Goal: Task Accomplishment & Management: Complete application form

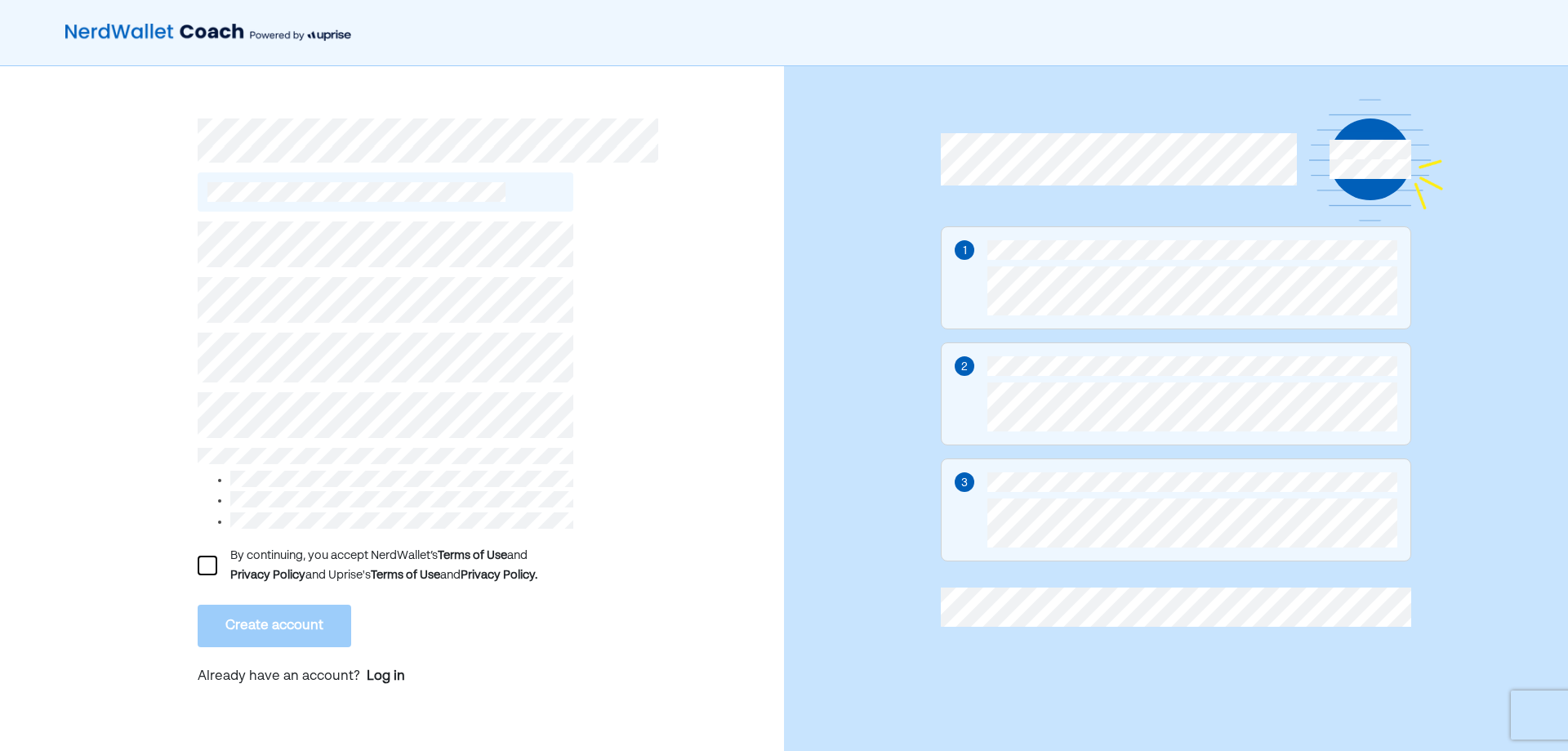
click at [207, 556] on div at bounding box center [207, 565] width 20 height 20
click at [261, 617] on button "Create account" at bounding box center [275, 626] width 154 height 43
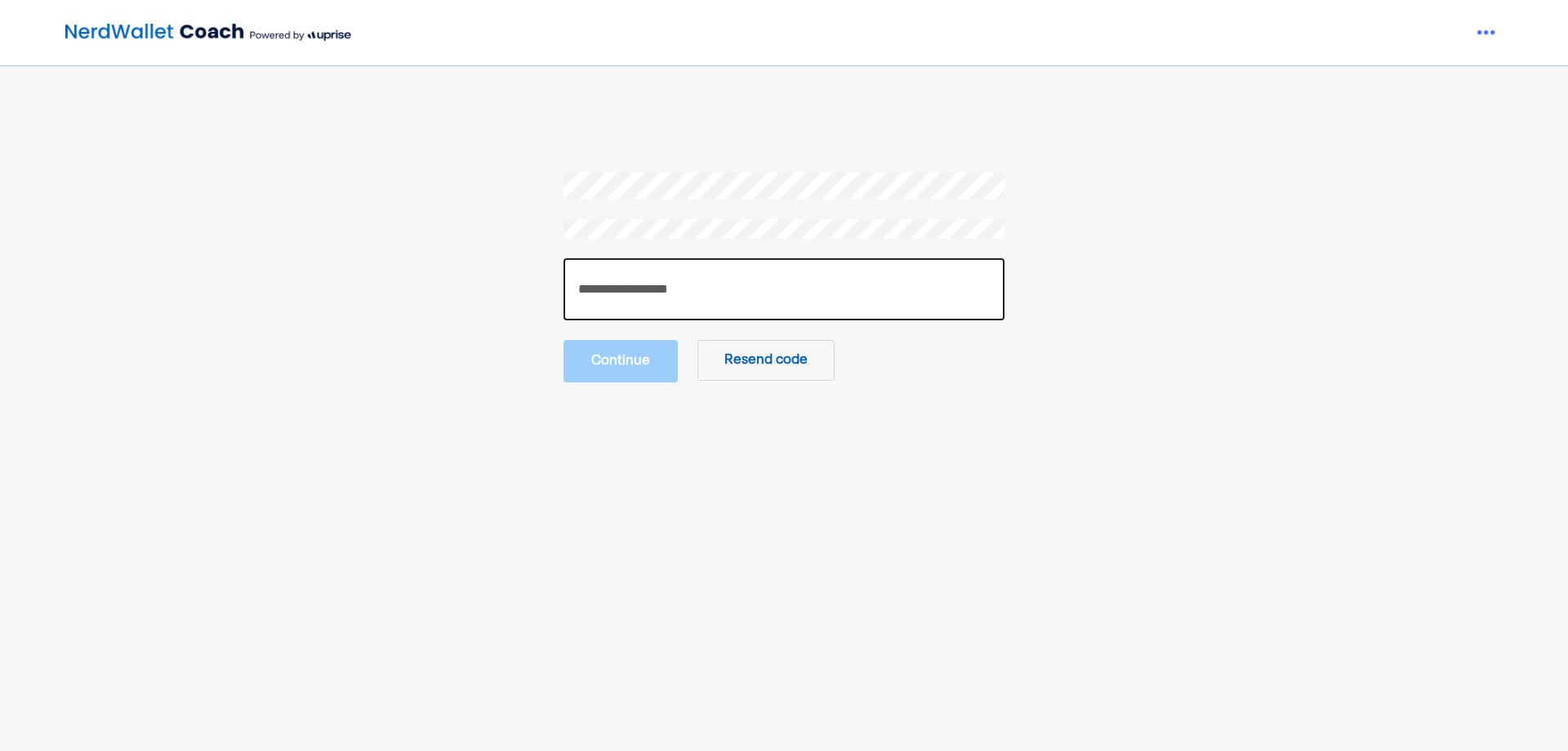
click at [657, 301] on input "number" at bounding box center [784, 289] width 441 height 62
type input "******"
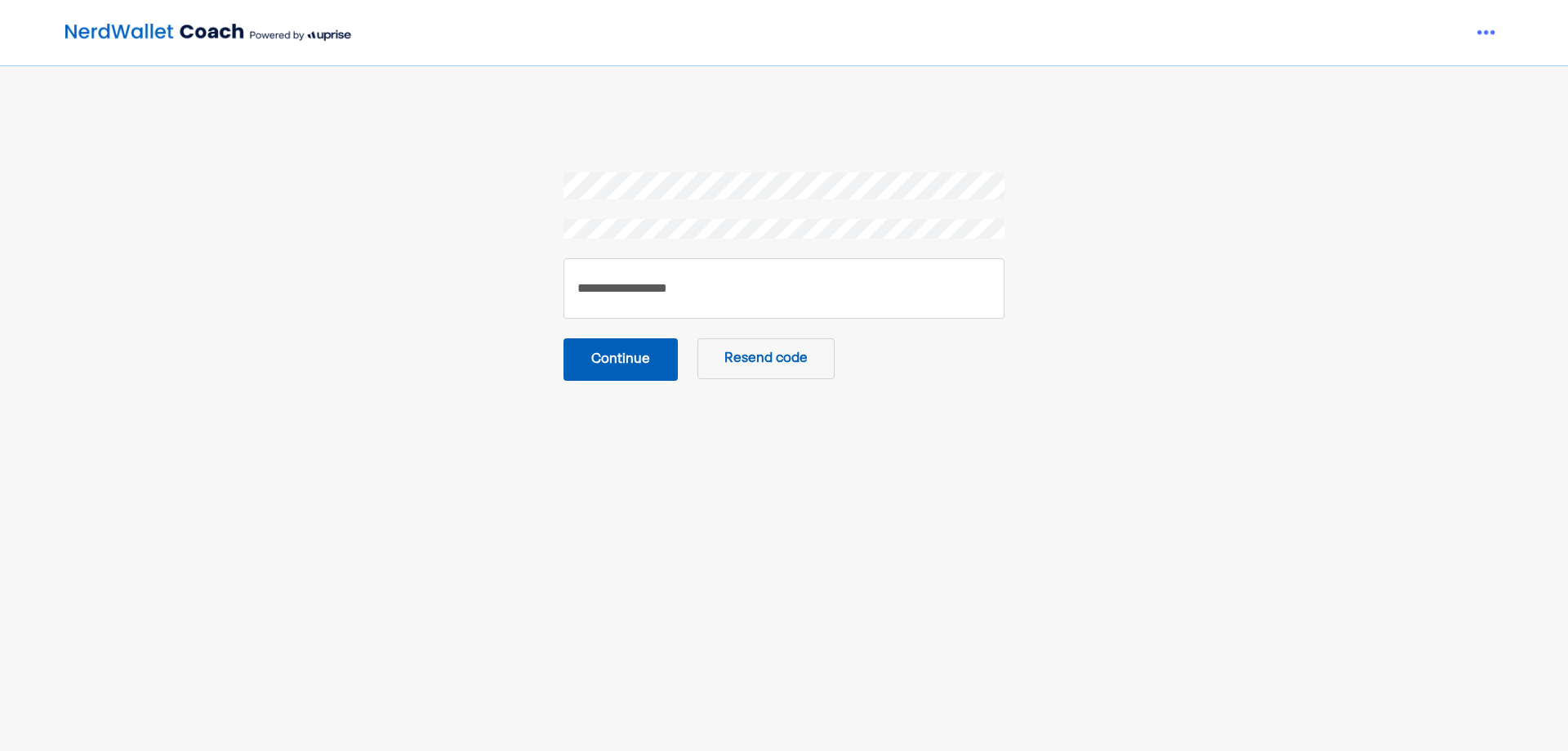
click at [642, 358] on button "Continue" at bounding box center [621, 359] width 114 height 43
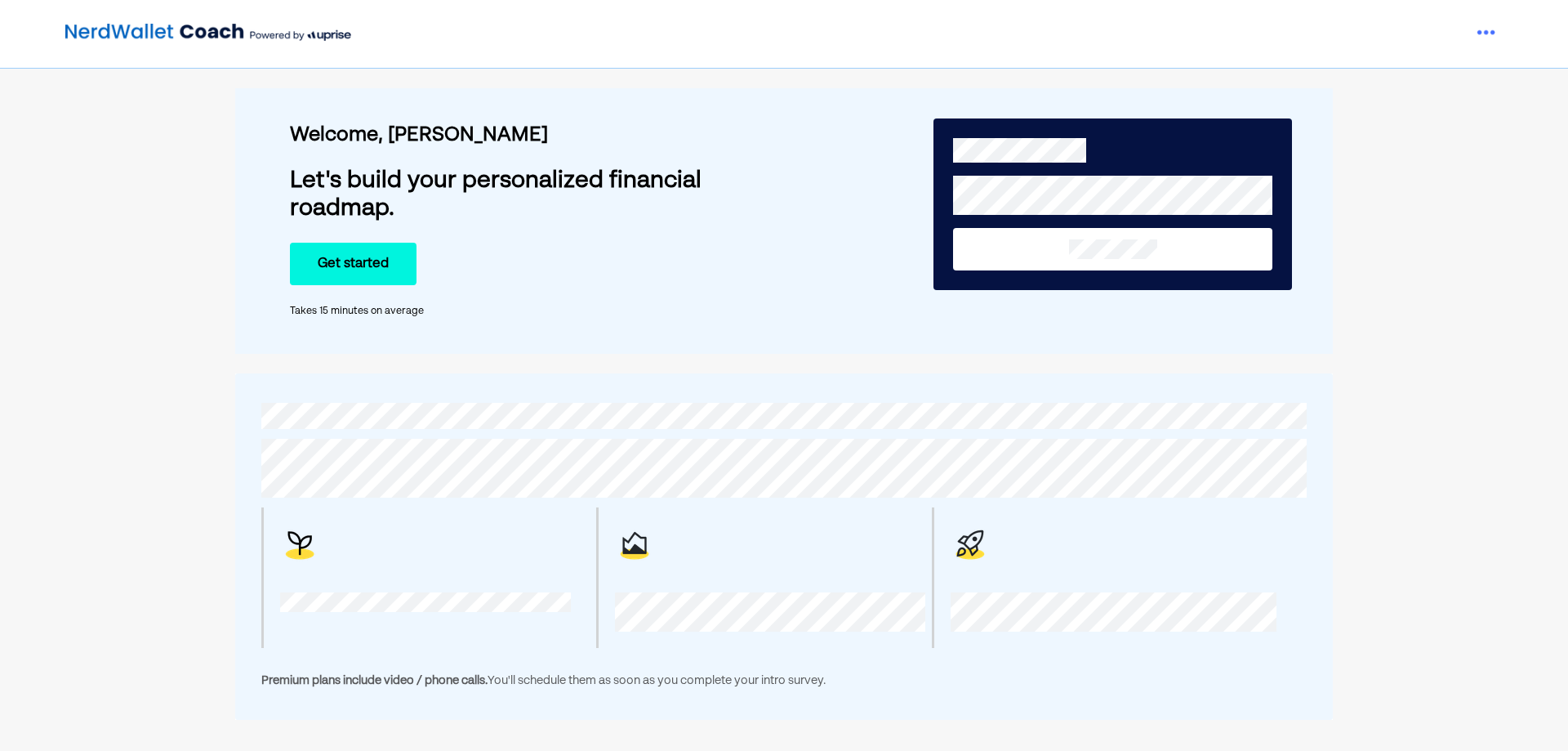
click at [656, 350] on div "Welcome, [PERSON_NAME] Let's build your personalized financial roadmap. Get sta…" at bounding box center [784, 220] width 1098 height 265
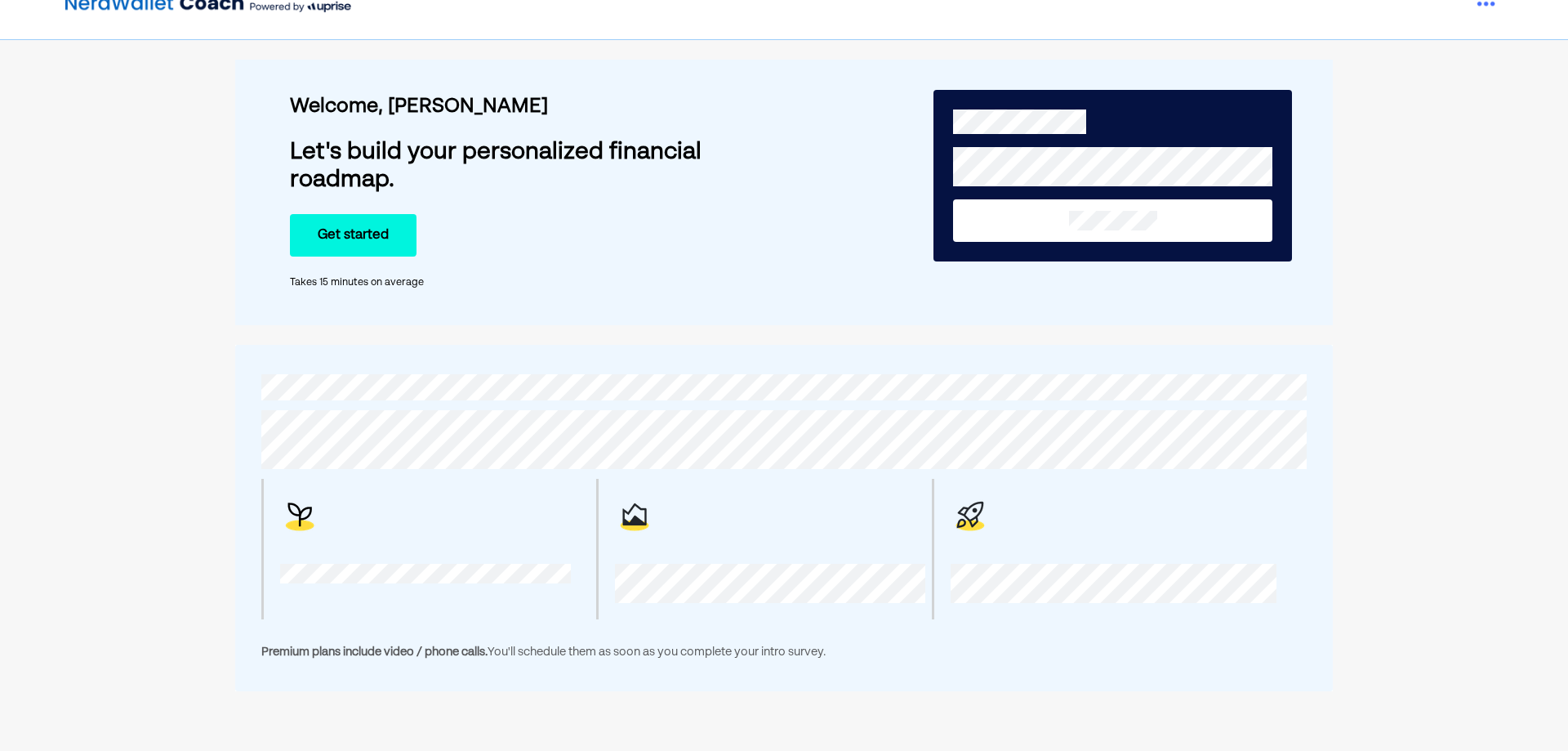
scroll to position [28, 0]
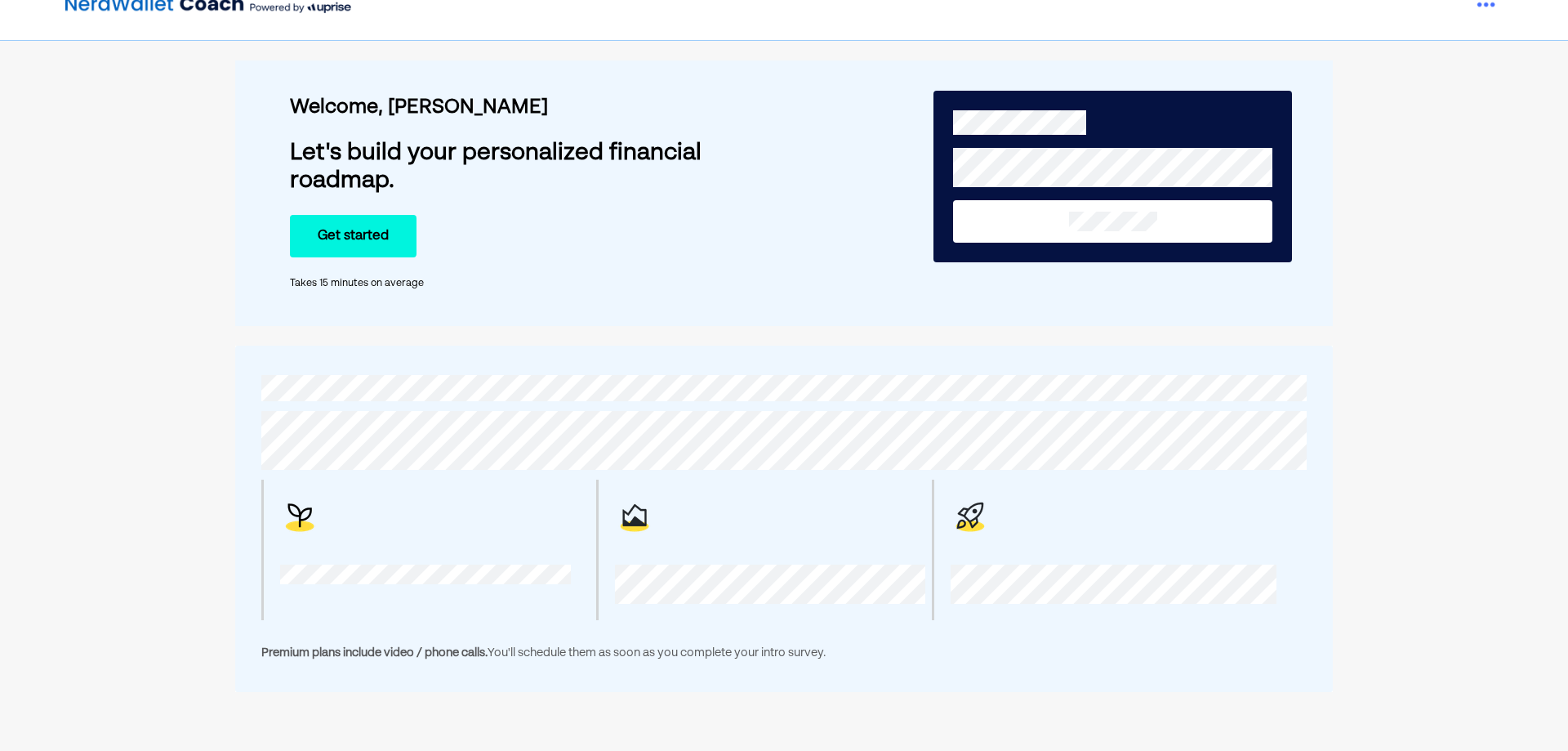
click at [369, 238] on button "Get started" at bounding box center [353, 236] width 126 height 43
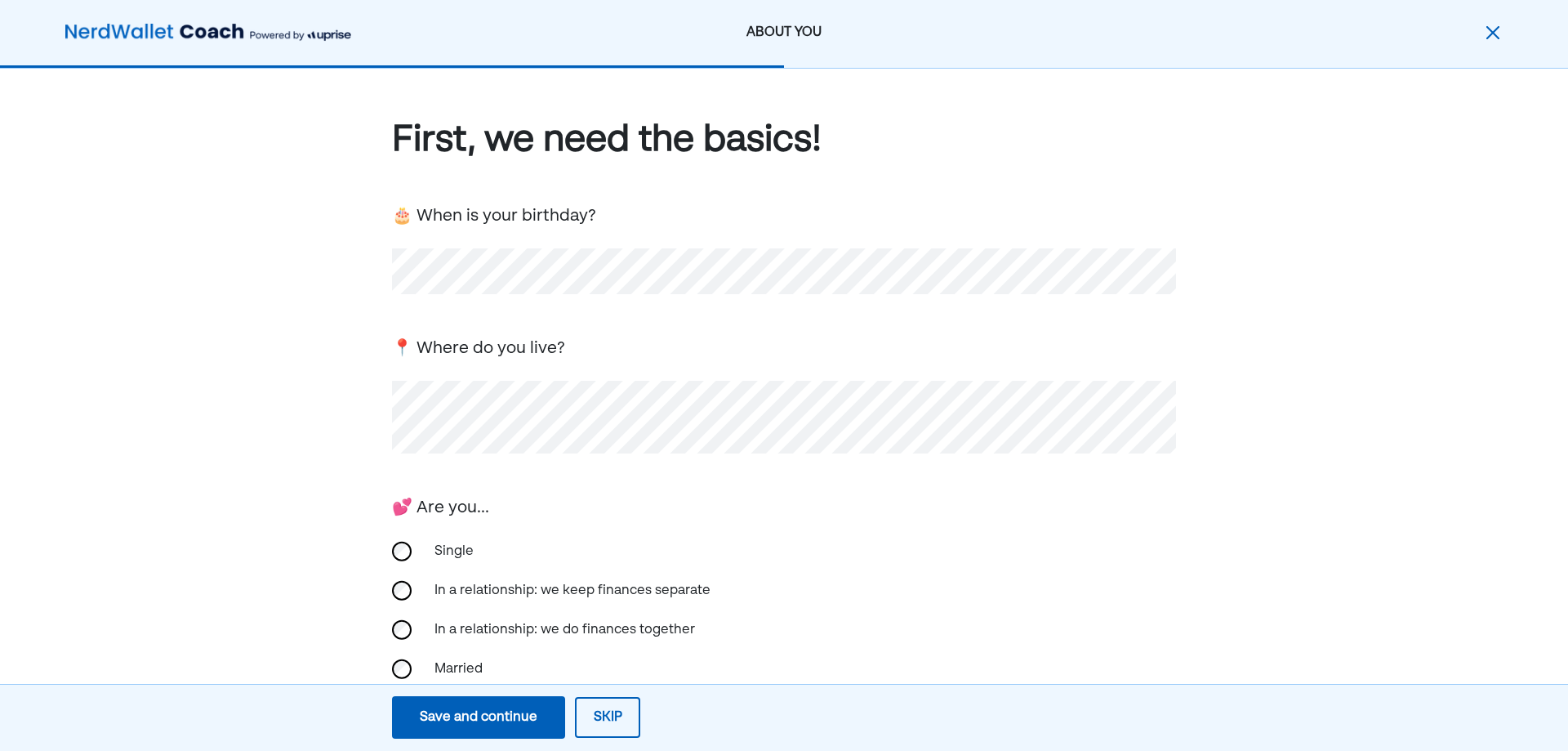
click at [519, 708] on div "Save and continue" at bounding box center [479, 717] width 118 height 20
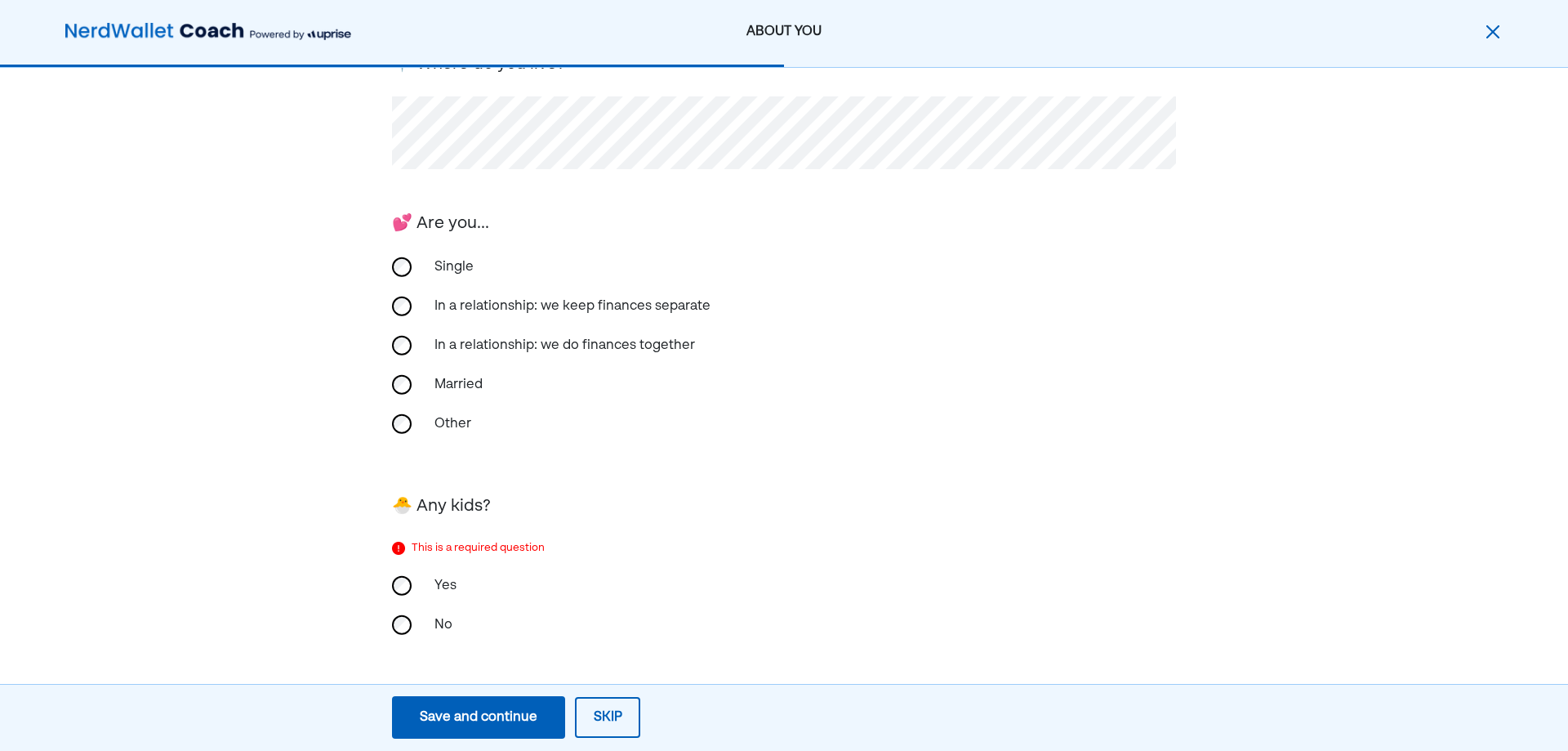
scroll to position [248, 0]
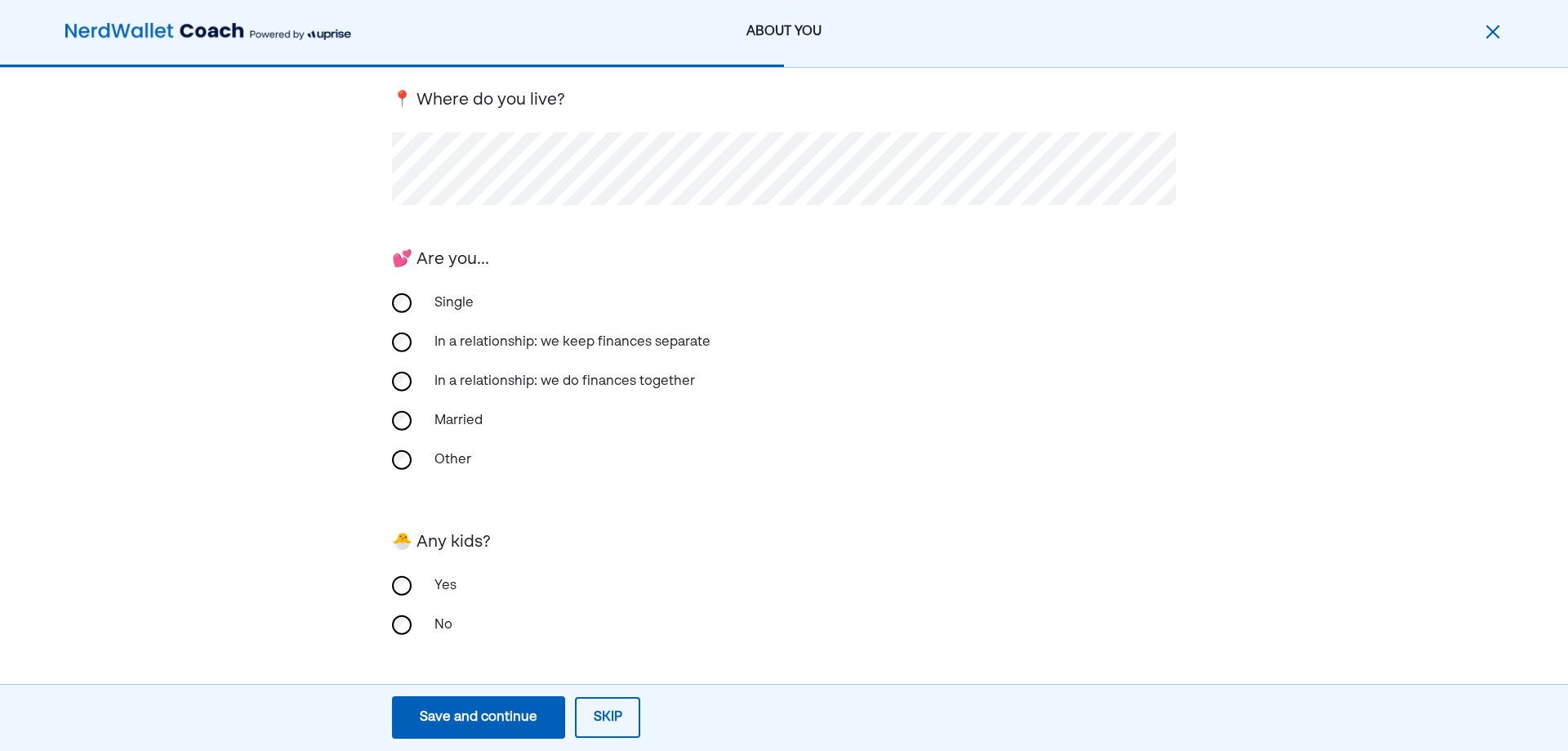
click at [485, 719] on div "Save and continue" at bounding box center [479, 717] width 118 height 20
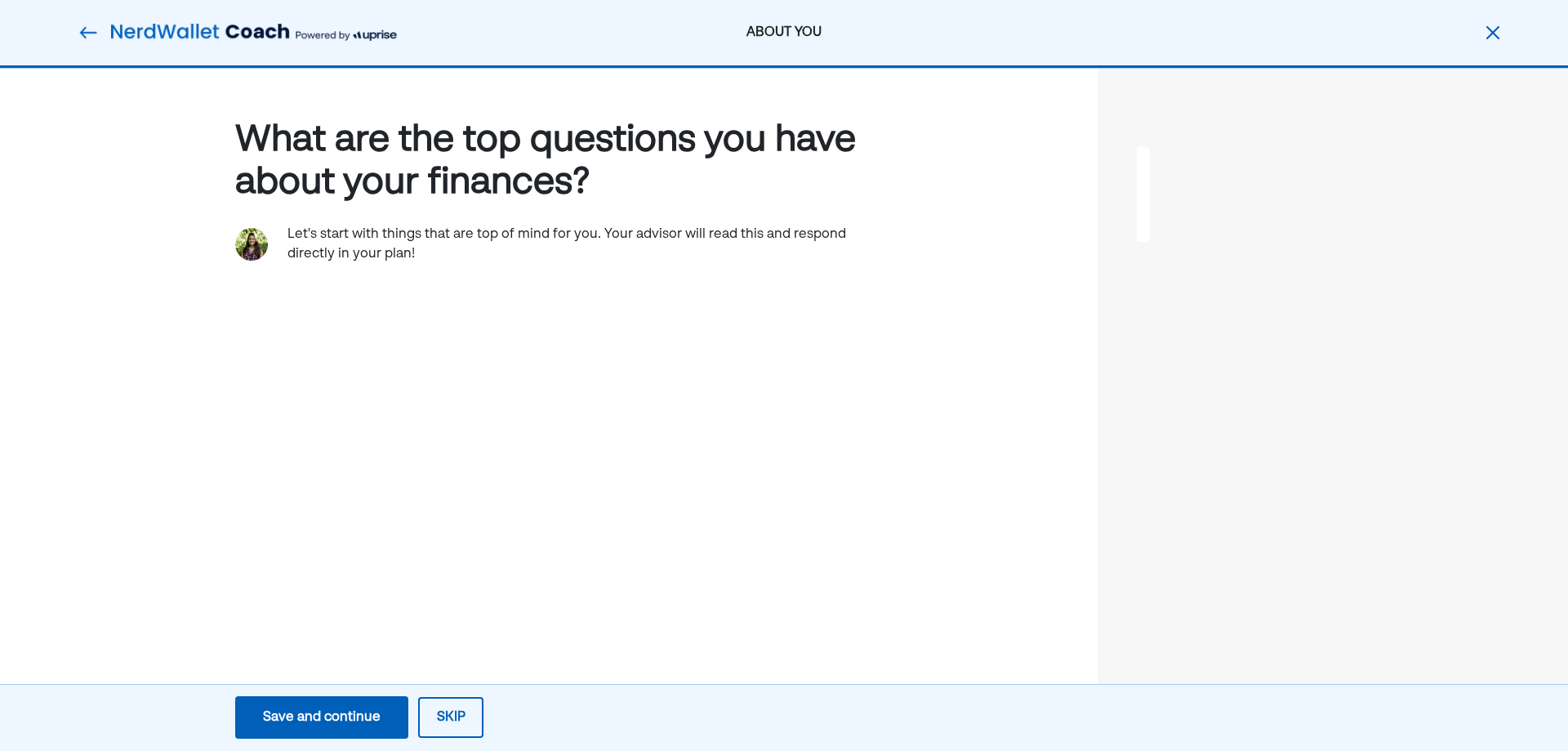
scroll to position [0, 0]
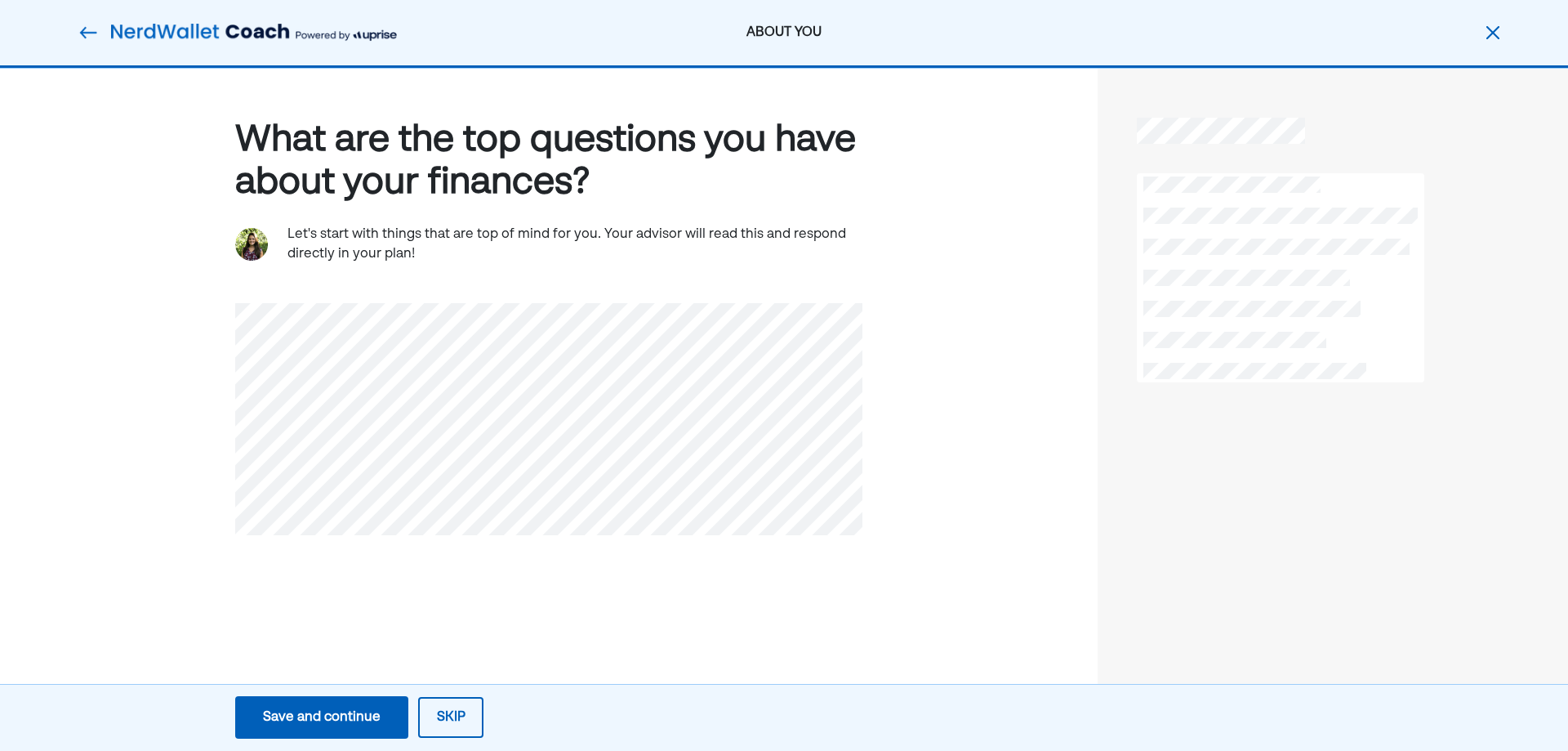
click at [329, 709] on div "Save and continue" at bounding box center [322, 717] width 118 height 20
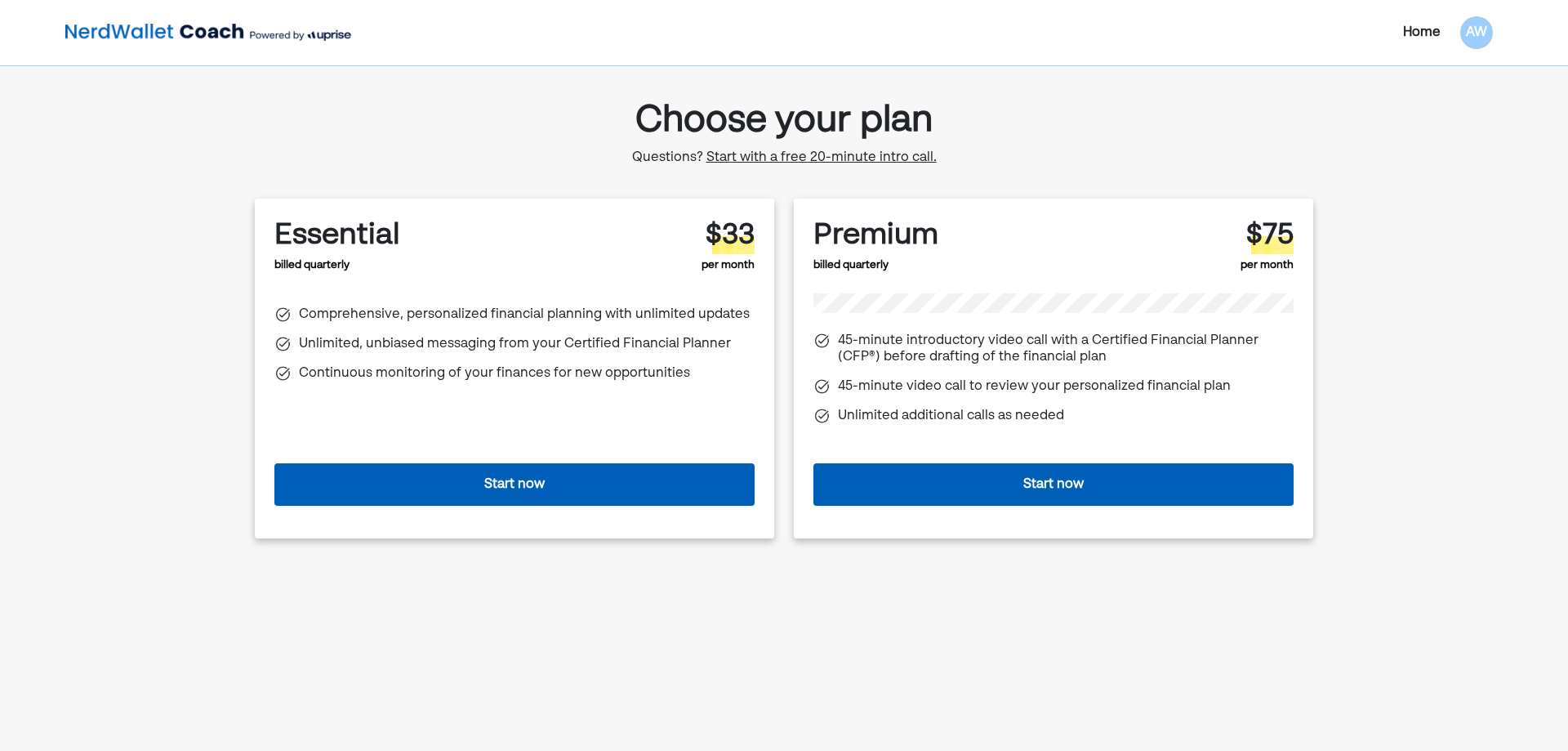
click at [536, 486] on button "Start now" at bounding box center [514, 485] width 480 height 43
